Goal: Communication & Community: Answer question/provide support

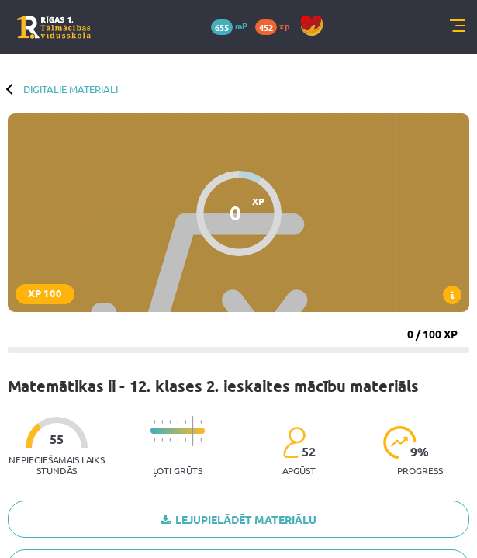
scroll to position [1728, 0]
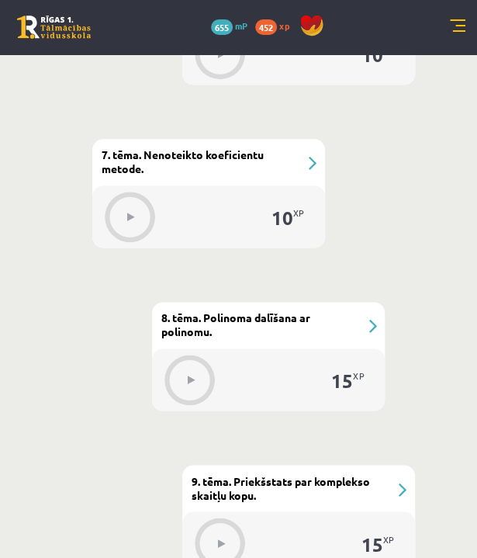
click at [457, 29] on link at bounding box center [458, 27] width 16 height 16
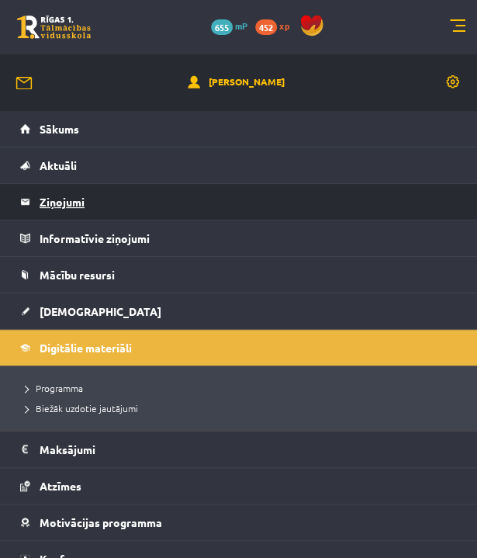
click at [28, 199] on link "Ziņojumi 0" at bounding box center [239, 202] width 438 height 36
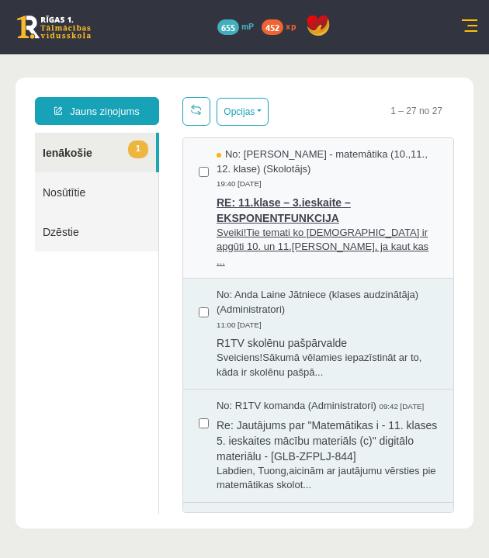
click at [279, 223] on span "RE: 11.klase – 3.ieskaite – EKSPONENTFUNKCIJA" at bounding box center [327, 208] width 221 height 35
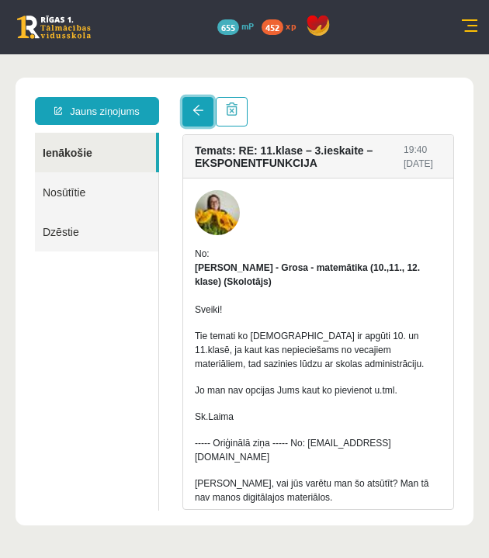
click at [196, 113] on span at bounding box center [198, 110] width 11 height 11
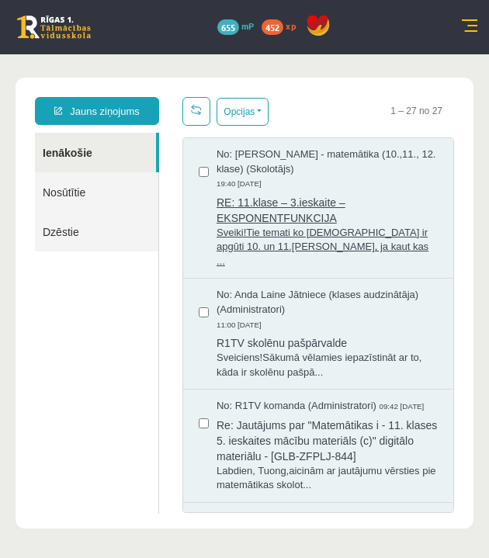
click at [242, 207] on span "RE: 11.klase – 3.ieskaite – EKSPONENTFUNKCIJA" at bounding box center [327, 208] width 221 height 35
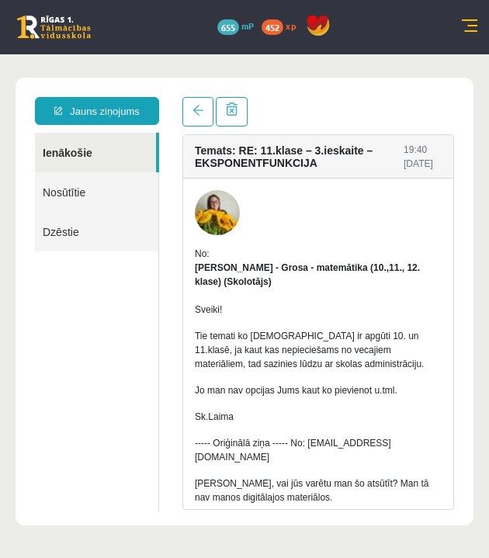
scroll to position [73, 0]
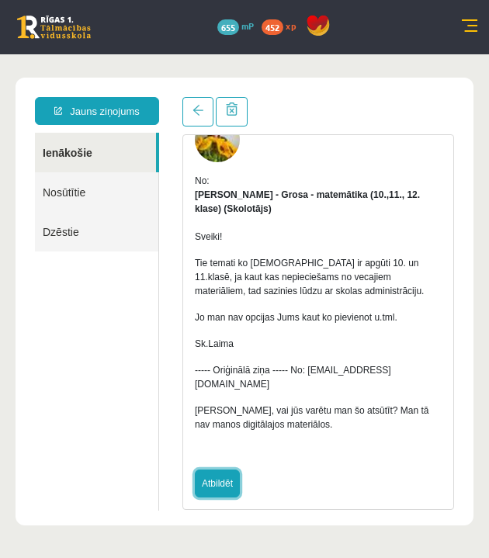
click at [220, 470] on link "Atbildēt" at bounding box center [217, 484] width 45 height 28
type input "**********"
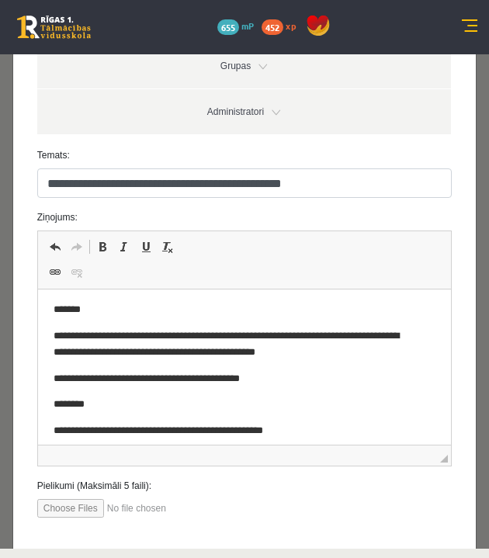
scroll to position [0, 0]
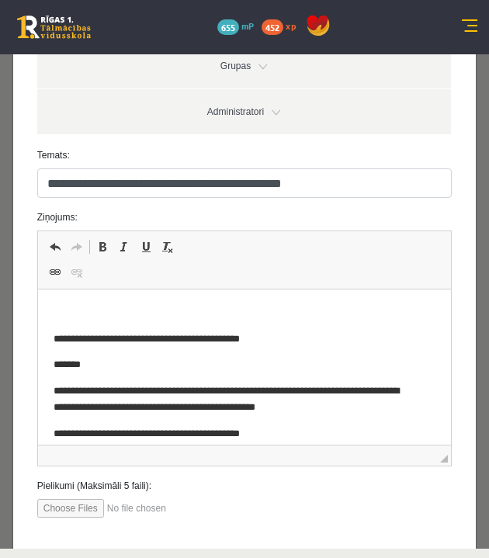
click at [67, 308] on p "Editor, wiswyg-editor-47434011364920-1760033688-452" at bounding box center [244, 313] width 383 height 16
click at [74, 325] on body "**********" at bounding box center [244, 420] width 383 height 231
click at [65, 308] on p "Editor, wiswyg-editor-47434011364920-1760033688-452" at bounding box center [244, 313] width 383 height 16
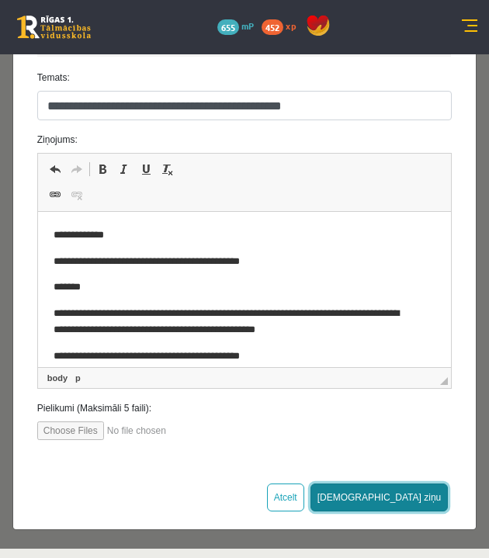
click at [413, 486] on button "Sūtīt ziņu" at bounding box center [380, 498] width 138 height 28
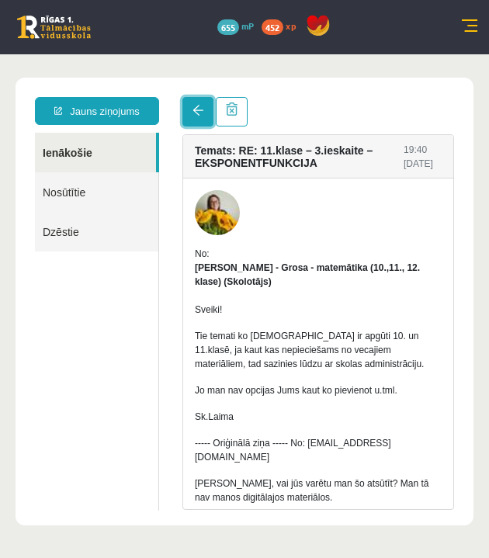
click at [194, 114] on span at bounding box center [198, 110] width 11 height 11
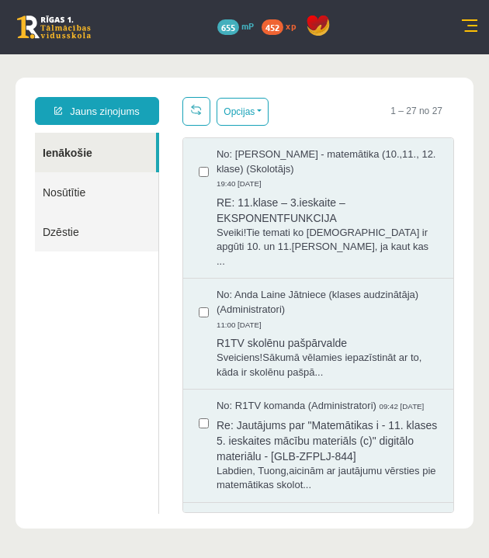
click at [191, 109] on span at bounding box center [196, 109] width 11 height 11
click at [38, 34] on link at bounding box center [54, 27] width 74 height 23
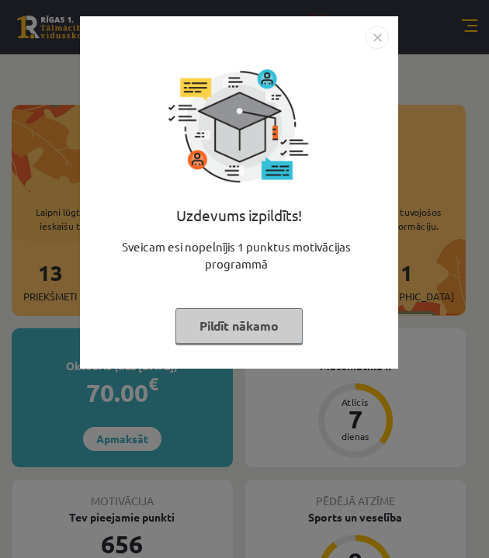
click at [231, 320] on button "Pildīt nākamo" at bounding box center [238, 326] width 127 height 36
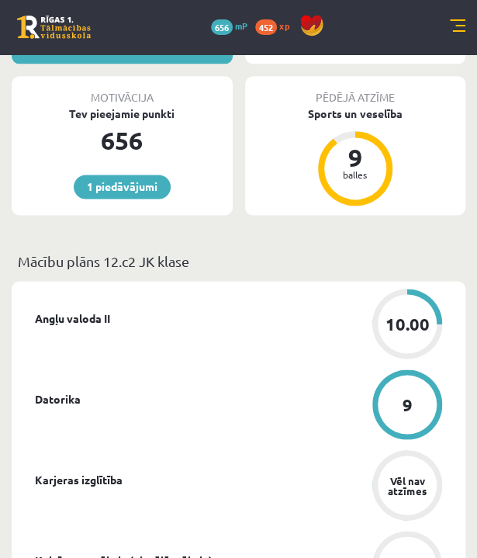
scroll to position [403, 0]
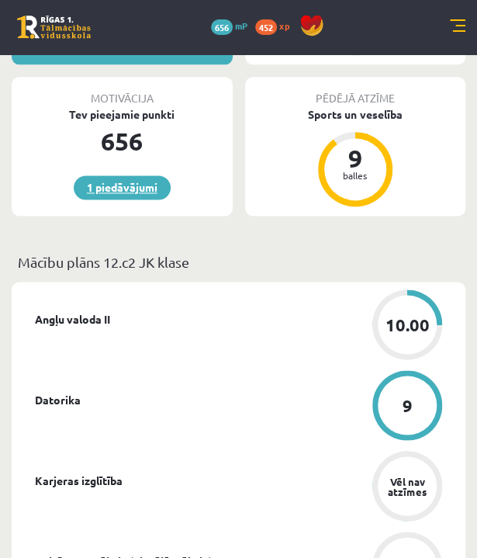
click at [97, 177] on link "1 piedāvājumi" at bounding box center [122, 187] width 97 height 24
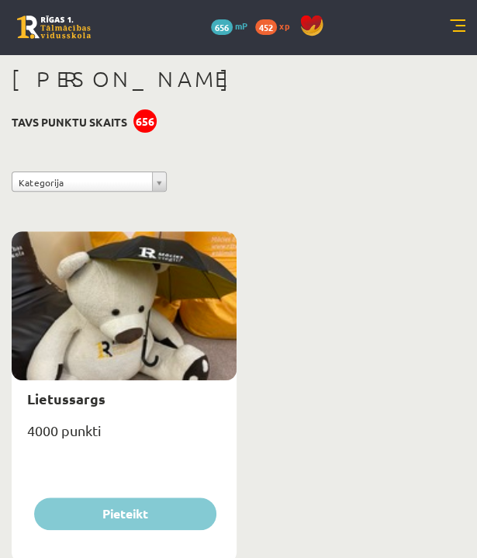
click at [455, 22] on link at bounding box center [458, 27] width 16 height 16
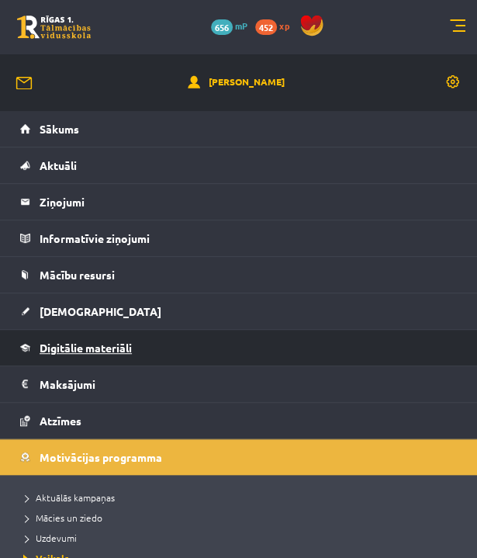
click at [141, 351] on link "Digitālie materiāli" at bounding box center [239, 348] width 438 height 36
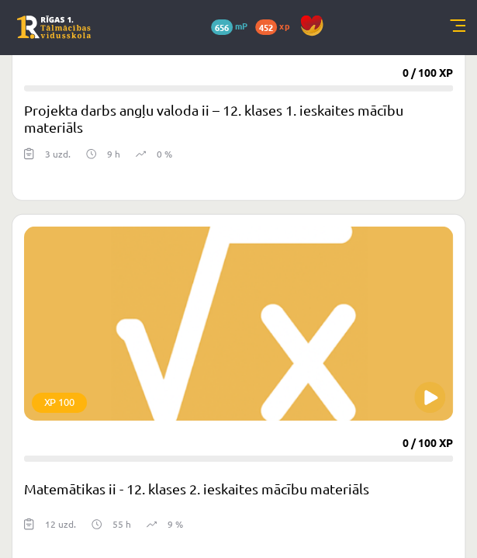
scroll to position [3828, 0]
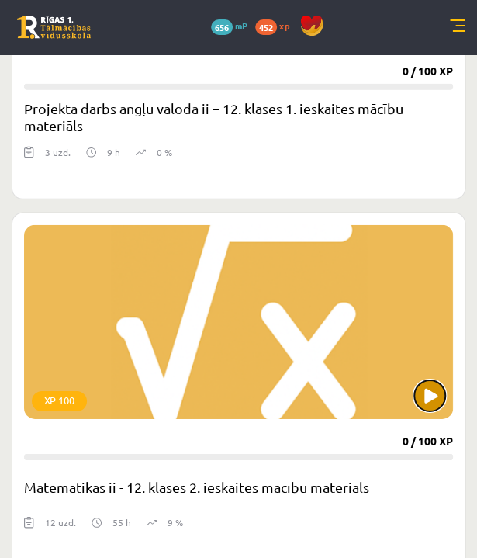
click at [430, 386] on button at bounding box center [430, 395] width 31 height 31
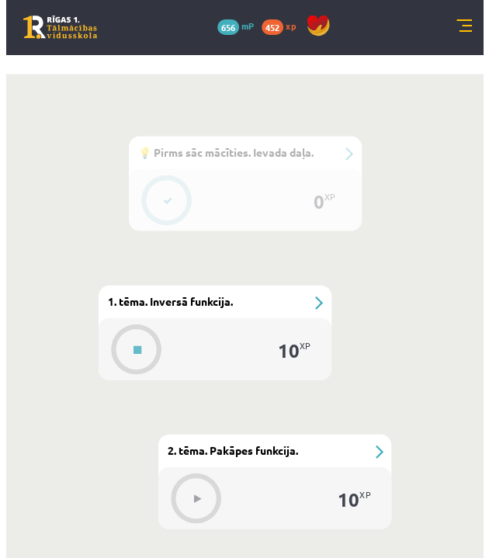
scroll to position [636, 0]
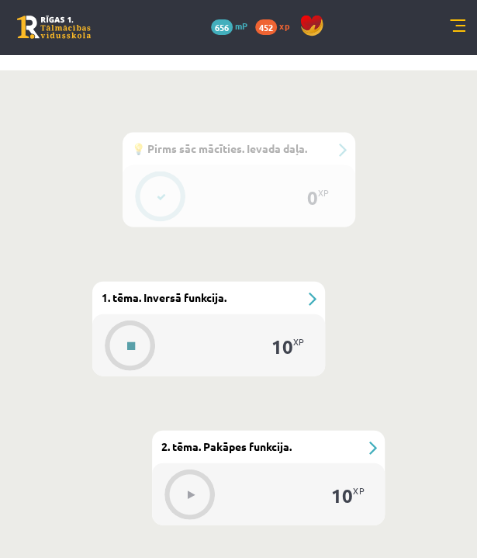
click at [134, 331] on button at bounding box center [131, 346] width 36 height 36
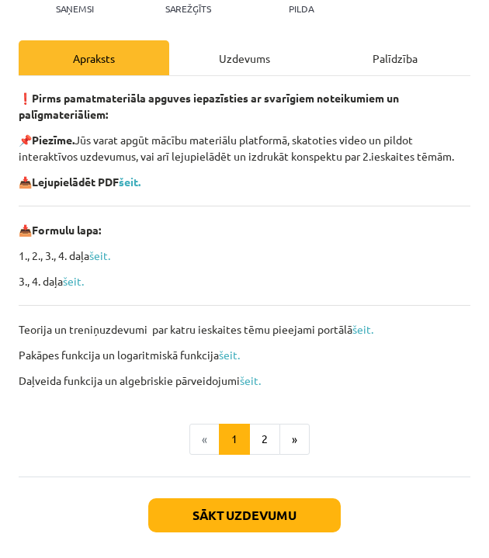
scroll to position [186, 0]
